Goal: Information Seeking & Learning: Learn about a topic

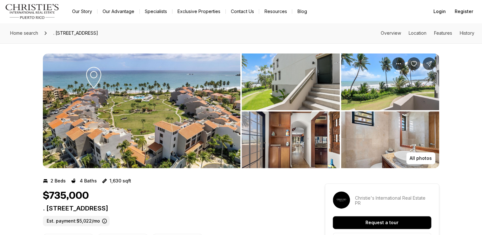
click at [197, 97] on img "View image gallery" at bounding box center [142, 110] width 198 height 114
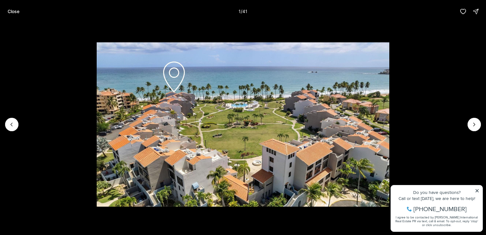
click at [479, 189] on li "1 of 41" at bounding box center [243, 124] width 486 height 203
click at [476, 189] on li "1 of 41" at bounding box center [243, 124] width 486 height 203
click at [477, 191] on li "1 of 41" at bounding box center [243, 124] width 486 height 203
drag, startPoint x: 477, startPoint y: 189, endPoint x: 478, endPoint y: 182, distance: 6.7
click at [477, 189] on li "1 of 41" at bounding box center [243, 124] width 486 height 203
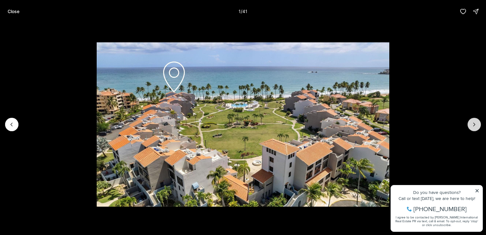
click at [474, 124] on icon "Next slide" at bounding box center [474, 124] width 2 height 3
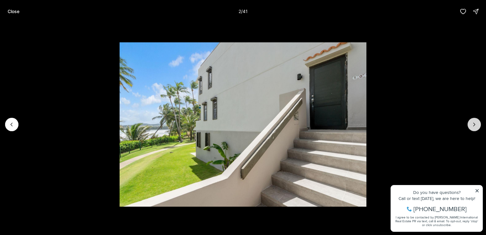
click at [474, 124] on icon "Next slide" at bounding box center [474, 124] width 2 height 3
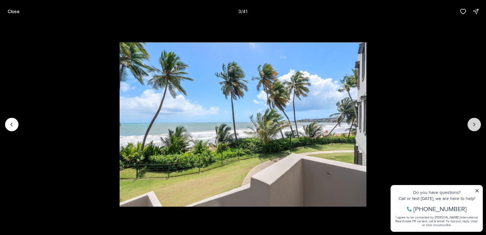
click at [474, 124] on icon "Next slide" at bounding box center [474, 124] width 2 height 3
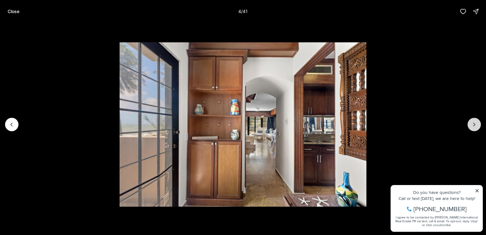
click at [474, 124] on icon "Next slide" at bounding box center [474, 124] width 2 height 3
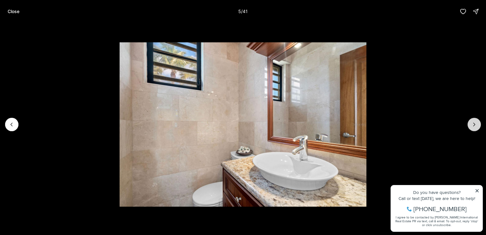
click at [474, 124] on icon "Next slide" at bounding box center [474, 124] width 6 height 6
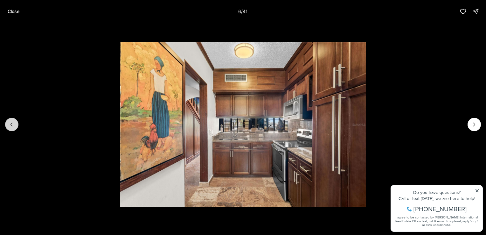
click at [16, 123] on button "Previous slide" at bounding box center [11, 124] width 13 height 13
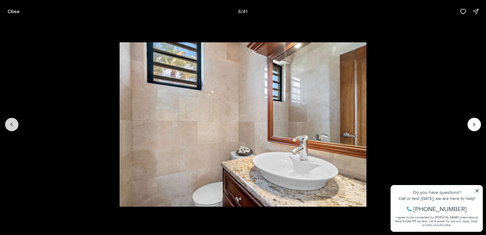
click at [16, 123] on button "Previous slide" at bounding box center [11, 124] width 13 height 13
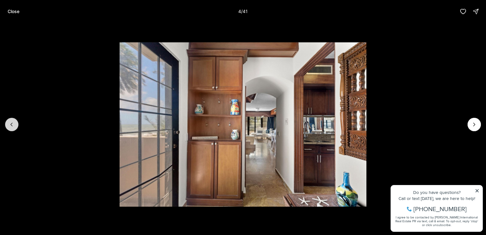
click at [17, 123] on button "Previous slide" at bounding box center [11, 124] width 13 height 13
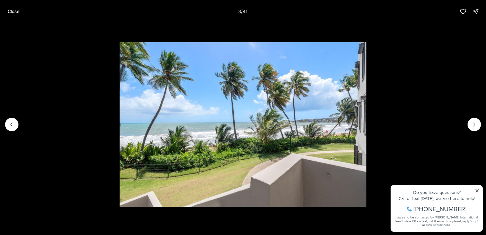
click at [25, 115] on li "3 of 41" at bounding box center [243, 124] width 486 height 203
drag, startPoint x: 8, startPoint y: 125, endPoint x: 22, endPoint y: 122, distance: 14.2
click at [8, 124] on button "Previous slide" at bounding box center [11, 124] width 13 height 13
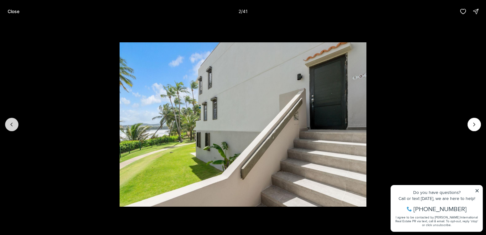
click at [13, 127] on icon "Previous slide" at bounding box center [12, 124] width 6 height 6
